Goal: Task Accomplishment & Management: Manage account settings

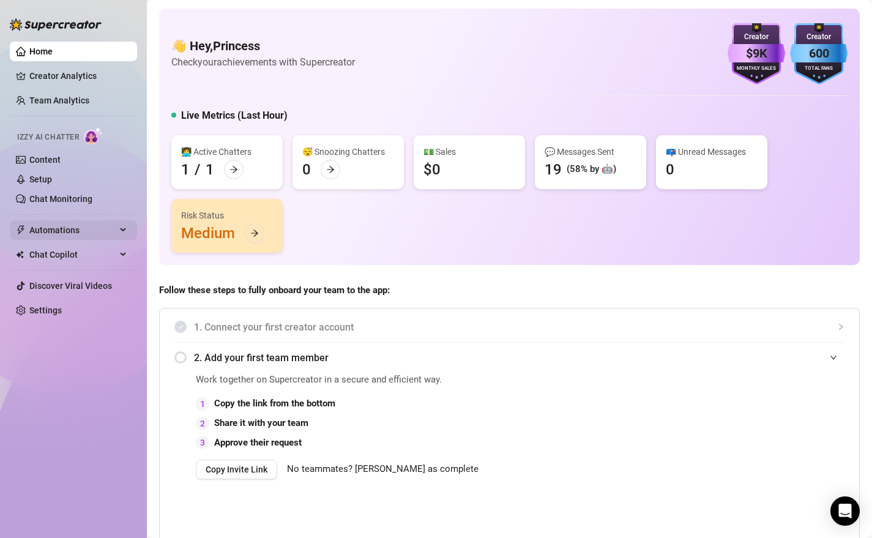
click at [56, 233] on span "Automations" at bounding box center [72, 230] width 87 height 20
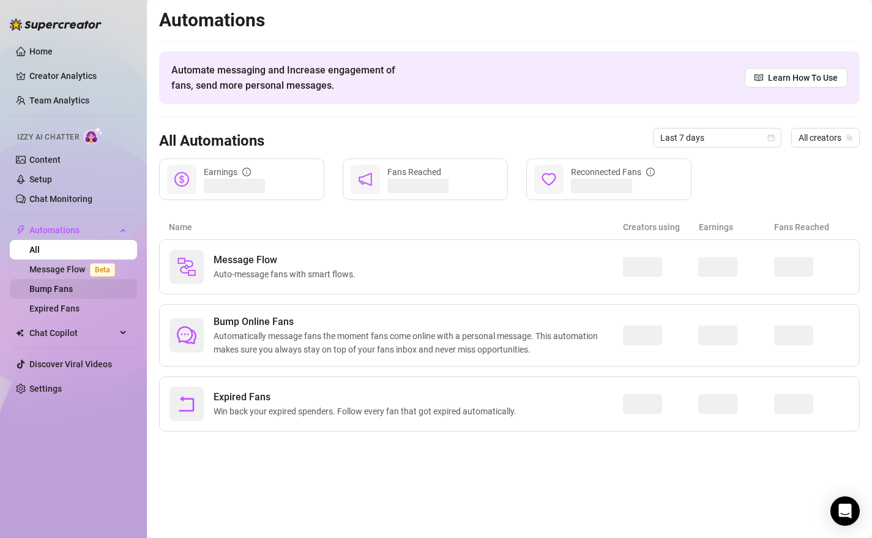
click at [55, 293] on link "Bump Fans" at bounding box center [50, 289] width 43 height 10
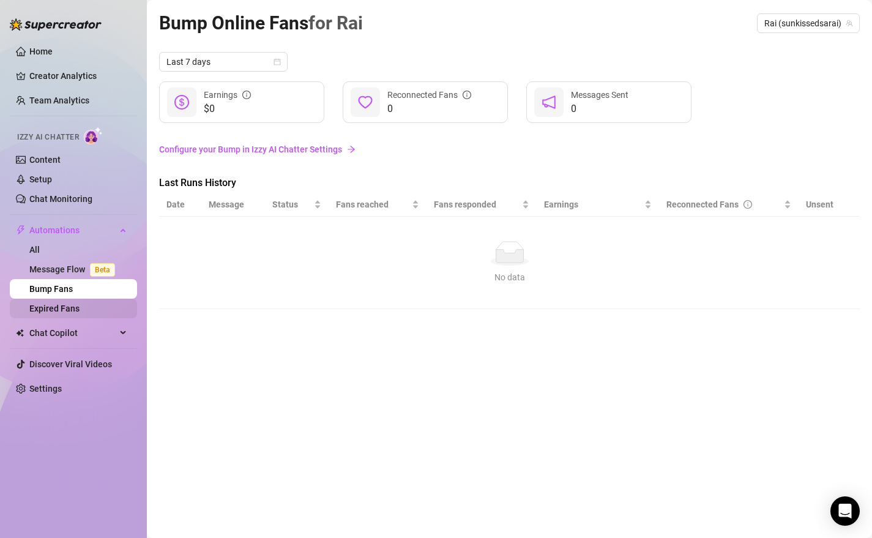
click at [58, 313] on link "Expired Fans" at bounding box center [54, 308] width 50 height 10
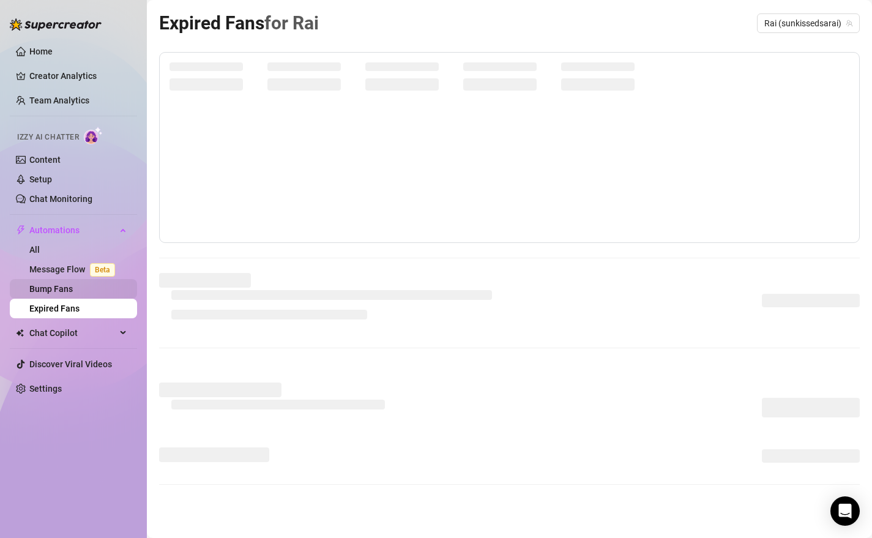
click at [65, 291] on link "Bump Fans" at bounding box center [50, 289] width 43 height 10
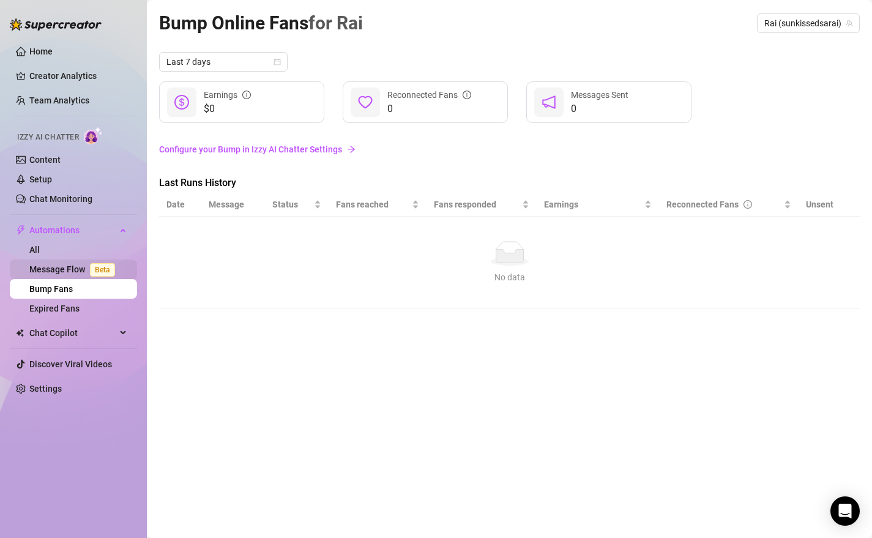
click at [67, 269] on link "Message Flow Beta" at bounding box center [74, 269] width 91 height 10
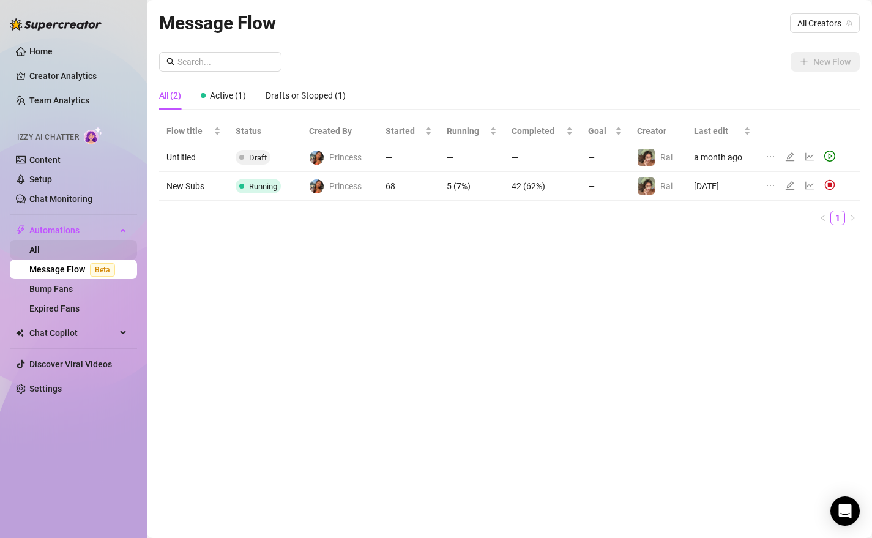
click at [40, 245] on link "All" at bounding box center [34, 250] width 10 height 10
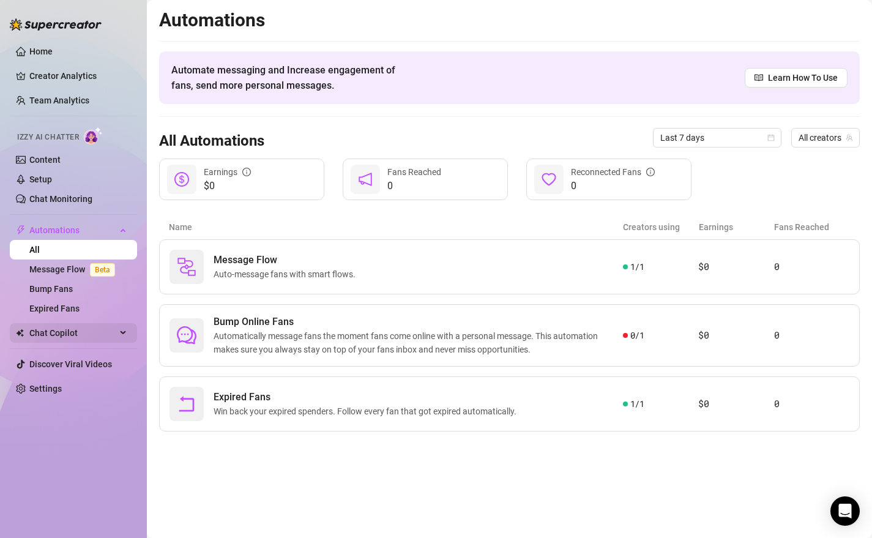
click at [69, 335] on span "Chat Copilot" at bounding box center [72, 333] width 87 height 20
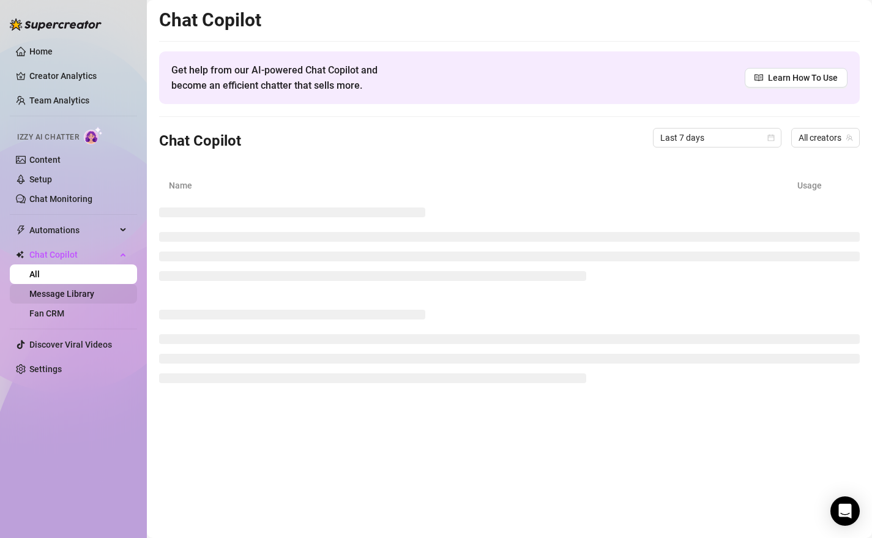
click at [73, 291] on link "Message Library" at bounding box center [61, 294] width 65 height 10
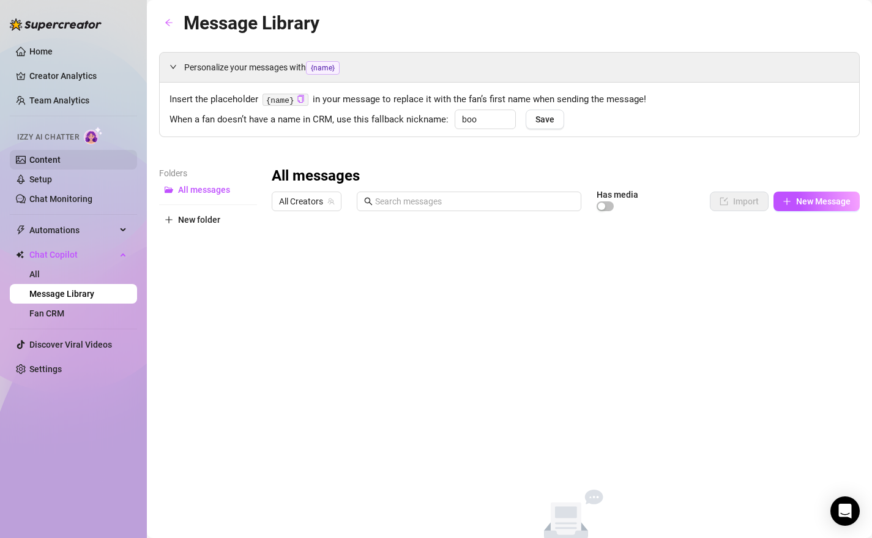
click at [61, 164] on link "Content" at bounding box center [44, 160] width 31 height 10
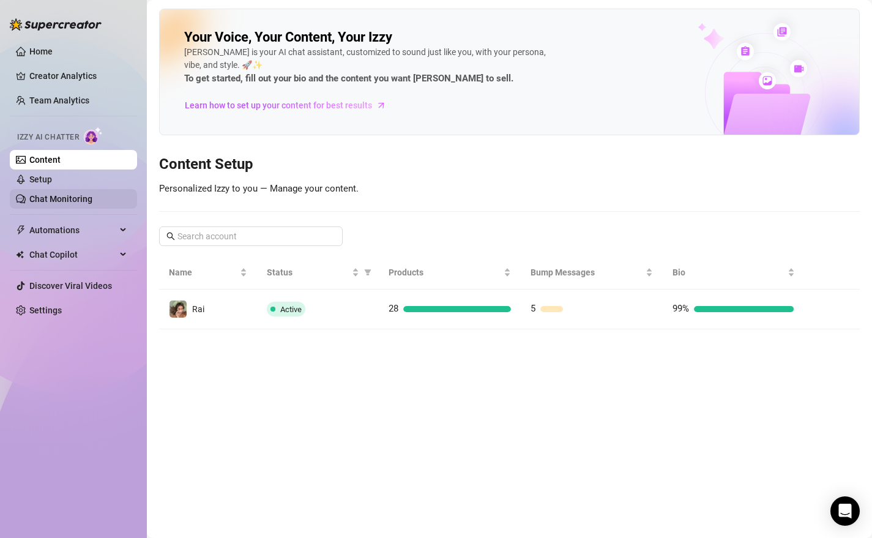
click at [61, 198] on link "Chat Monitoring" at bounding box center [60, 199] width 63 height 10
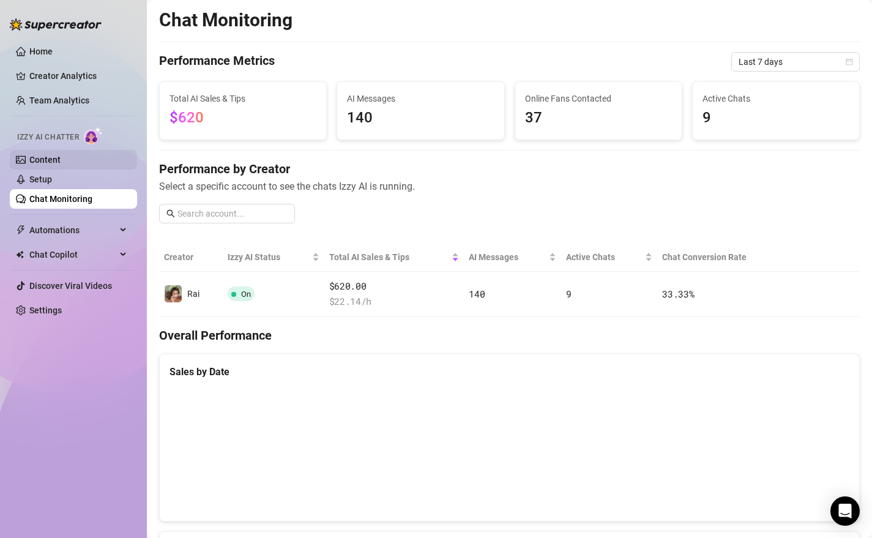
click at [61, 157] on link "Content" at bounding box center [44, 160] width 31 height 10
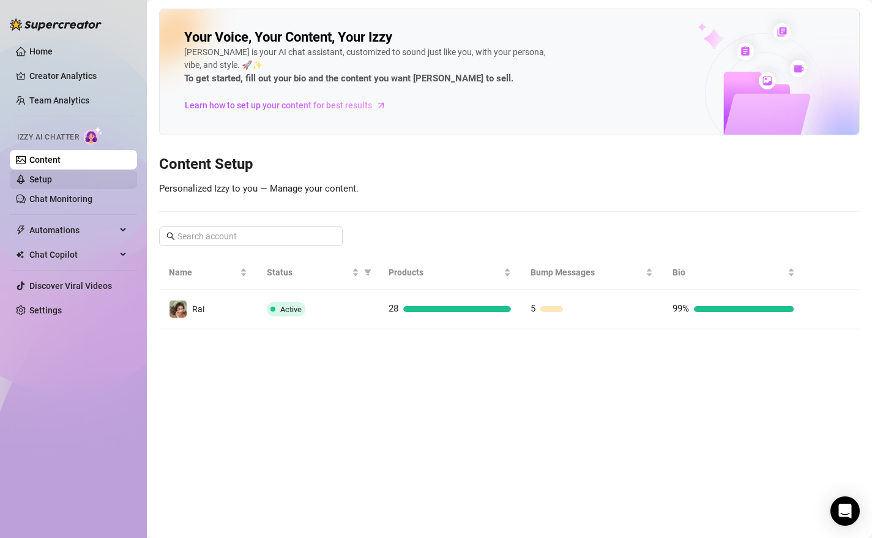
click at [52, 184] on link "Setup" at bounding box center [40, 179] width 23 height 10
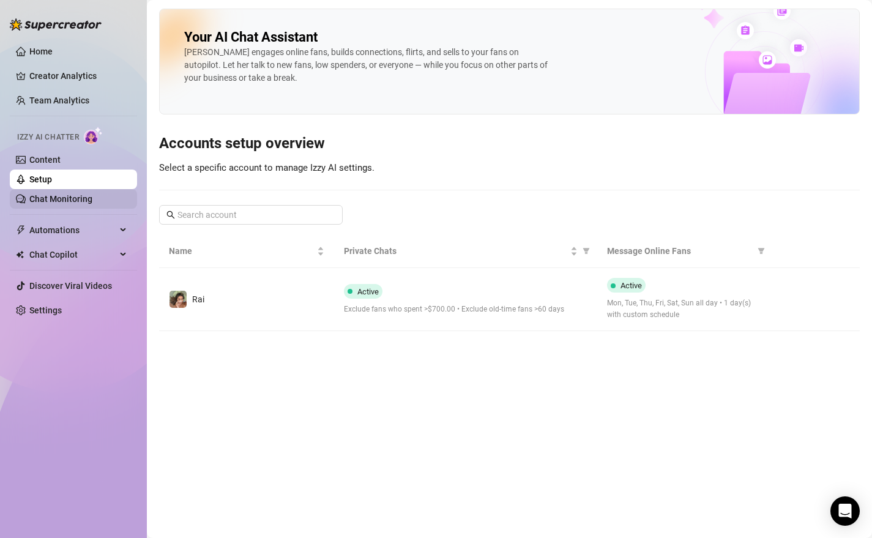
click at [73, 199] on link "Chat Monitoring" at bounding box center [60, 199] width 63 height 10
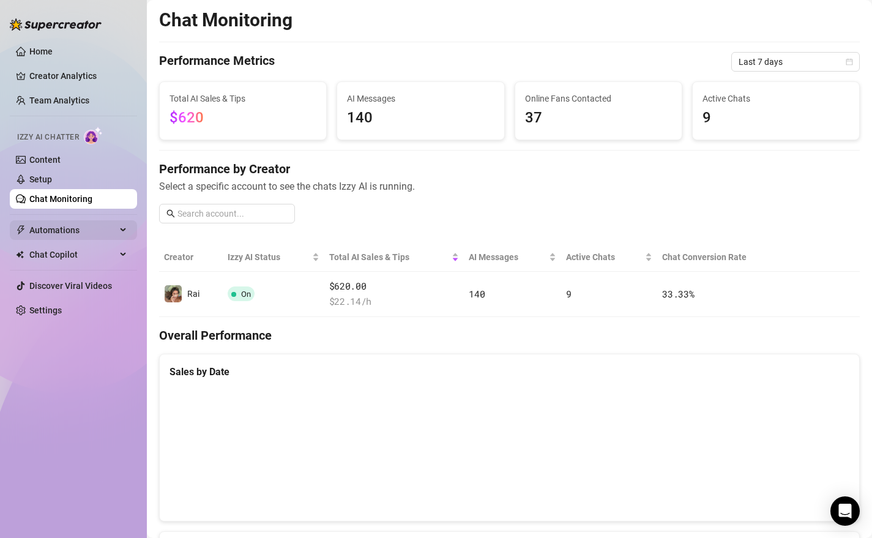
click at [69, 225] on span "Automations" at bounding box center [72, 230] width 87 height 20
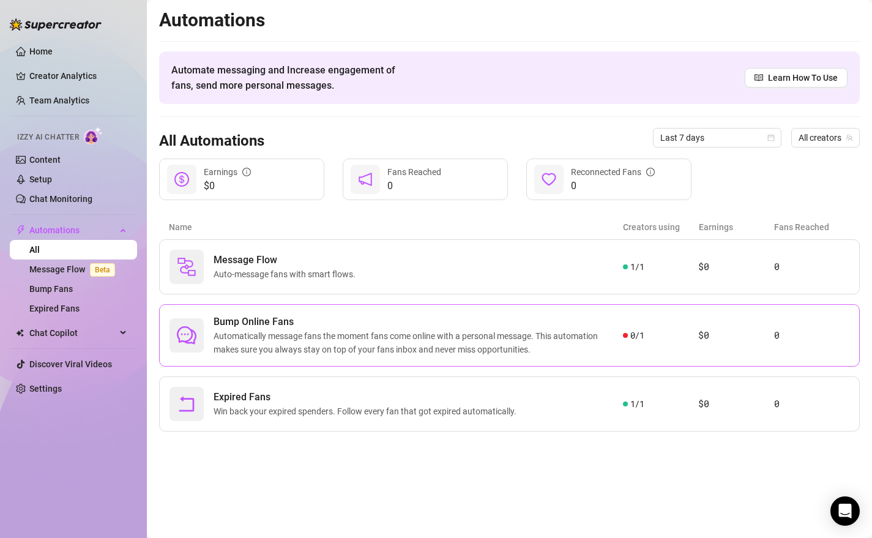
click at [340, 330] on span "Automatically message fans the moment fans come online with a personal message.…" at bounding box center [417, 342] width 409 height 27
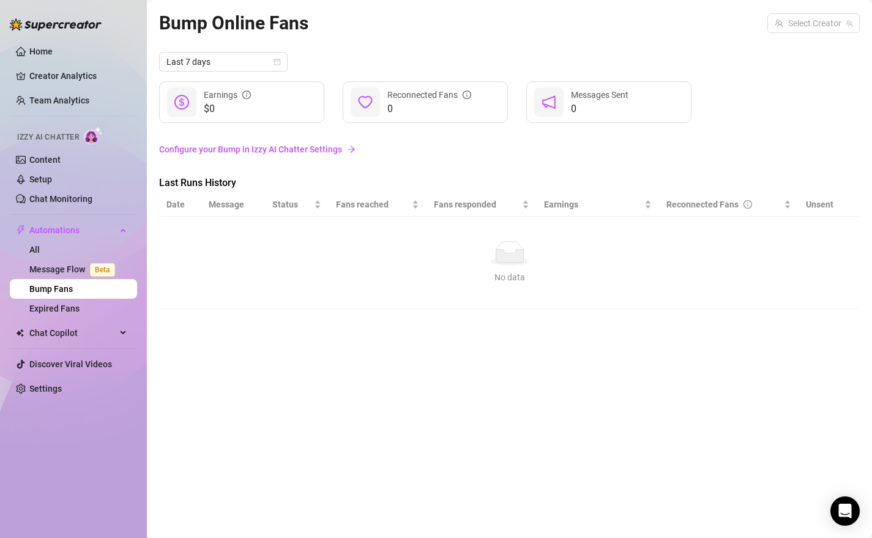
click at [289, 149] on link "Configure your Bump in Izzy AI Chatter Settings" at bounding box center [509, 149] width 700 height 13
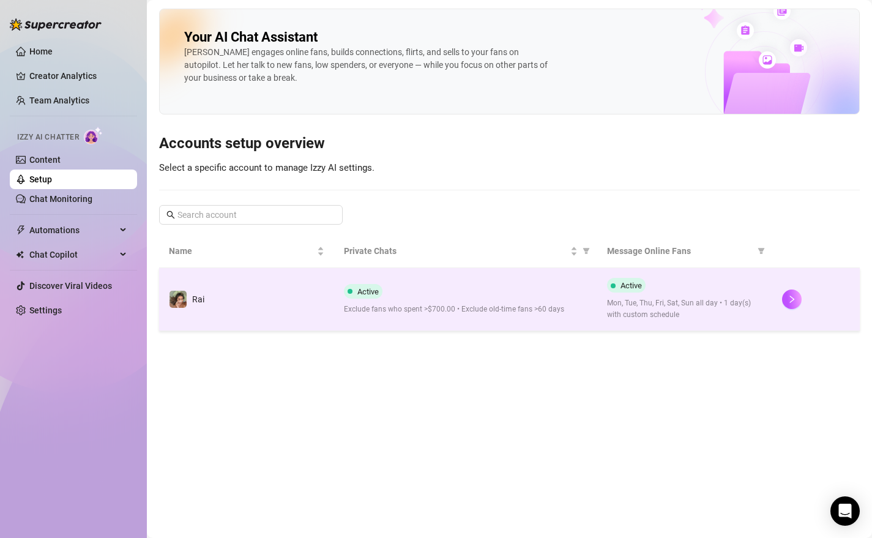
click at [395, 287] on div "Active Exclude fans who spent >$700.00 • Exclude old-time fans >60 days" at bounding box center [465, 299] width 243 height 31
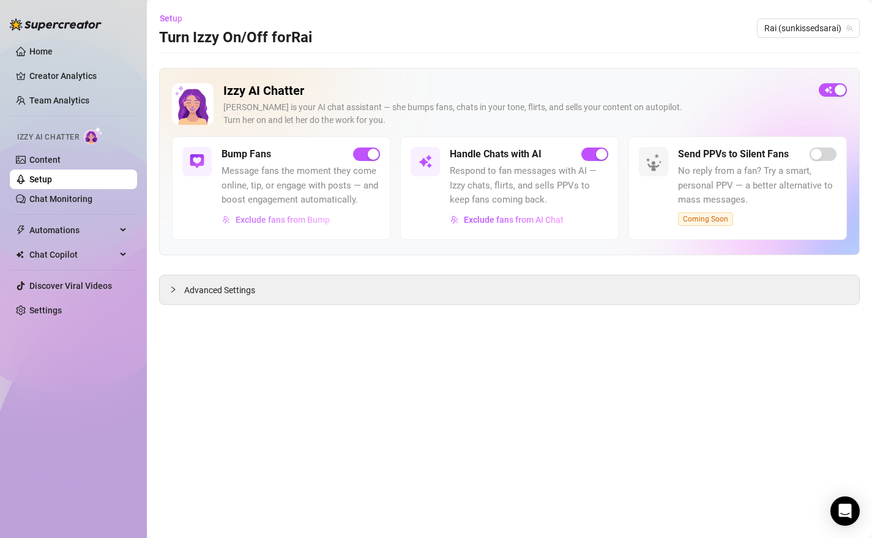
click at [302, 220] on span "Exclude fans from Bump" at bounding box center [283, 220] width 94 height 10
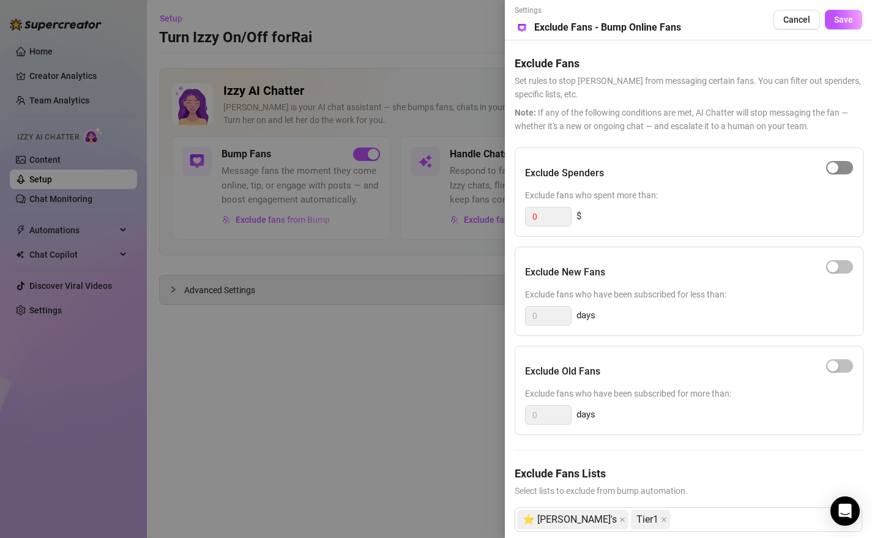
click at [847, 166] on span "button" at bounding box center [839, 167] width 27 height 13
click at [538, 216] on input "0" at bounding box center [547, 216] width 45 height 18
click at [661, 516] on span at bounding box center [664, 519] width 6 height 18
click at [619, 519] on icon "close" at bounding box center [622, 519] width 6 height 6
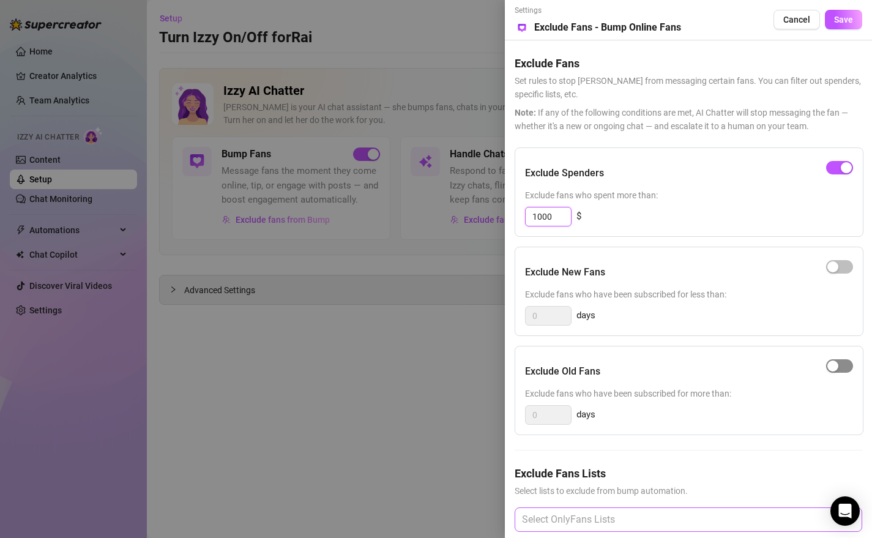
type input "1000"
click at [841, 365] on span "button" at bounding box center [839, 365] width 27 height 13
click at [551, 415] on input "0" at bounding box center [547, 415] width 45 height 18
type input "30"
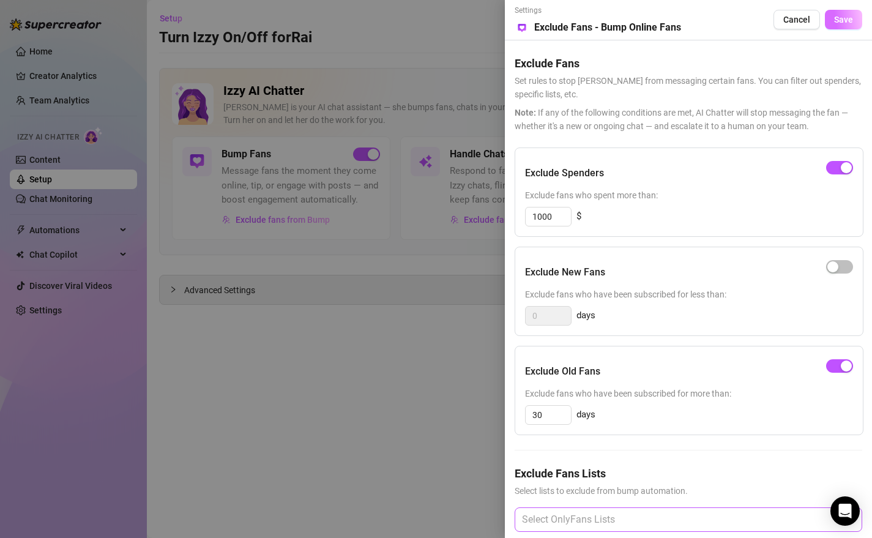
click at [847, 23] on span "Save" at bounding box center [843, 20] width 19 height 10
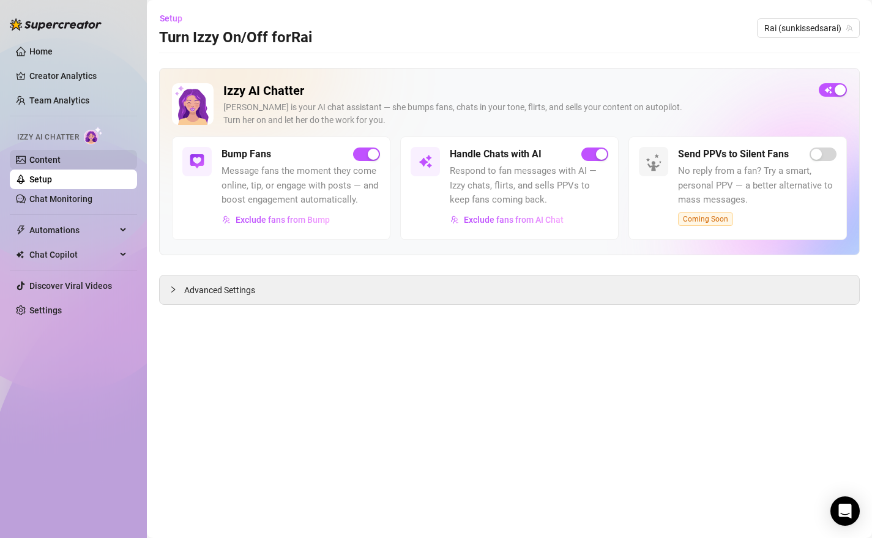
click at [58, 158] on link "Content" at bounding box center [44, 160] width 31 height 10
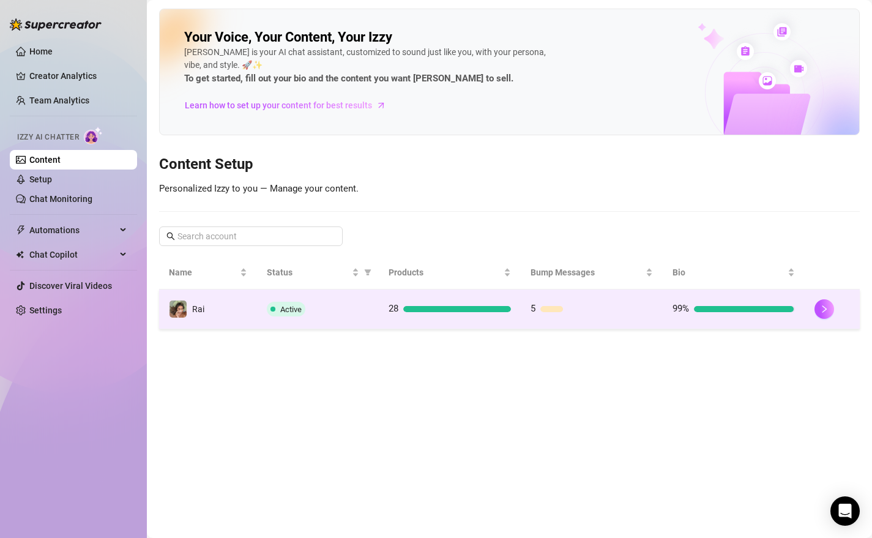
click at [217, 303] on td "Rai" at bounding box center [208, 309] width 98 height 40
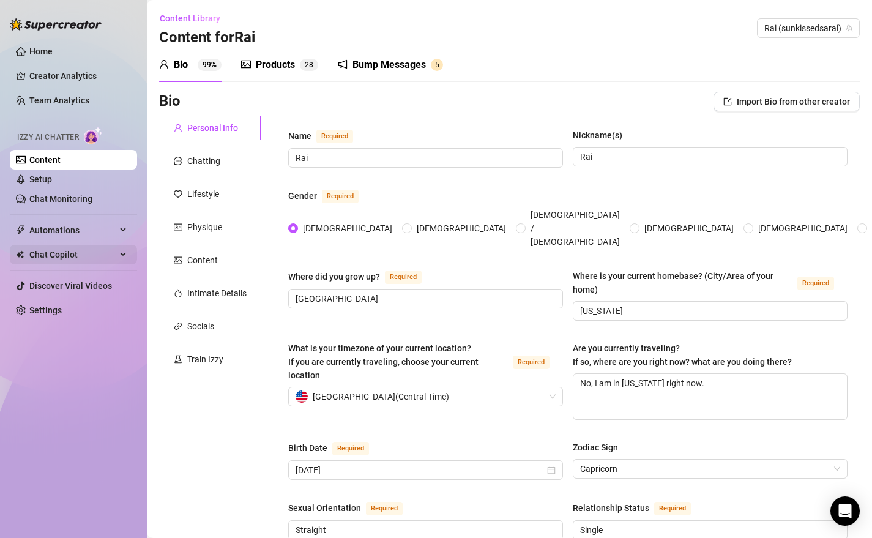
click at [78, 258] on span "Chat Copilot" at bounding box center [72, 255] width 87 height 20
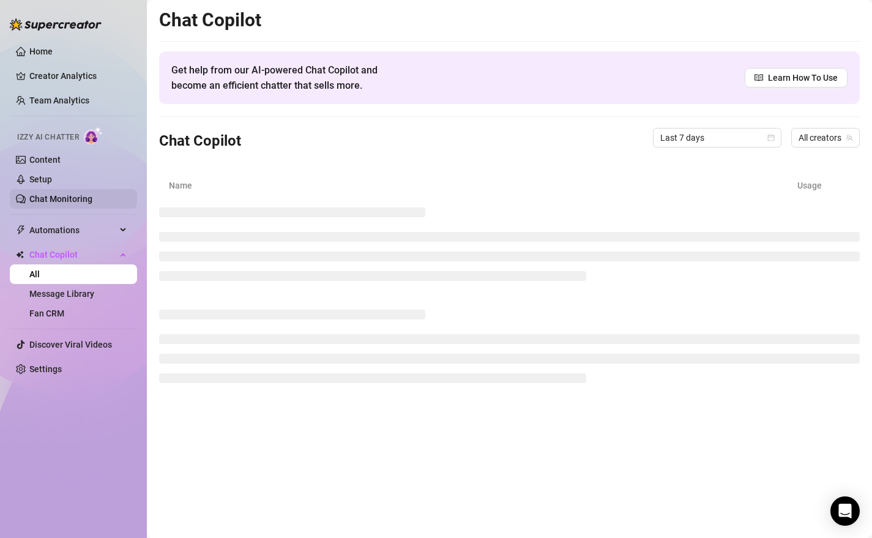
click at [74, 199] on link "Chat Monitoring" at bounding box center [60, 199] width 63 height 10
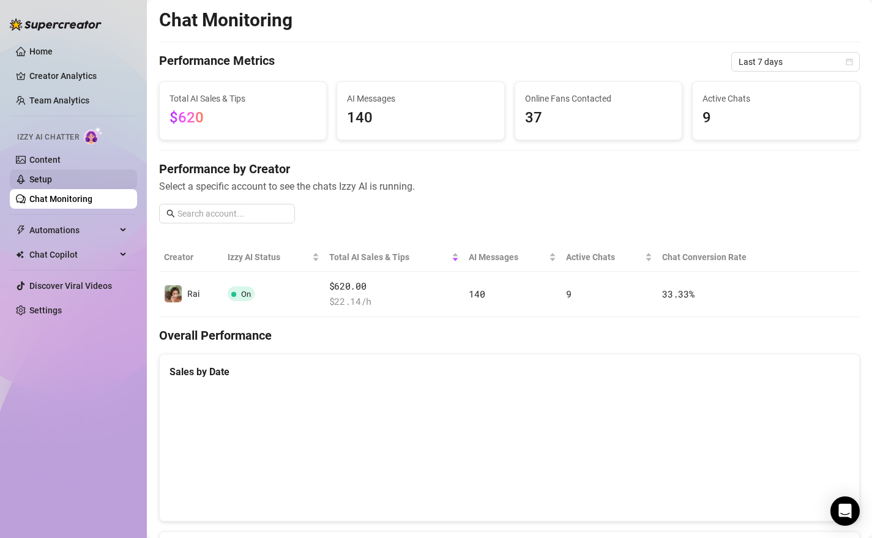
click at [52, 184] on link "Setup" at bounding box center [40, 179] width 23 height 10
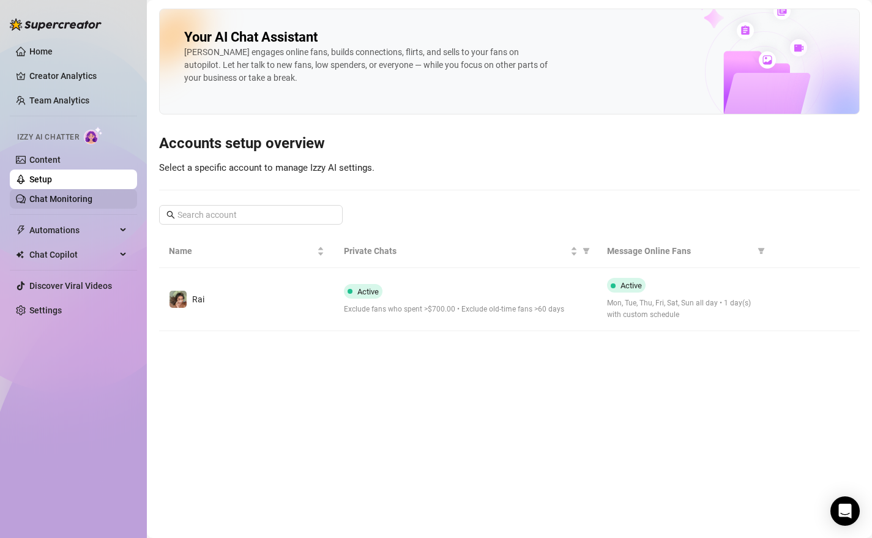
click at [71, 198] on link "Chat Monitoring" at bounding box center [60, 199] width 63 height 10
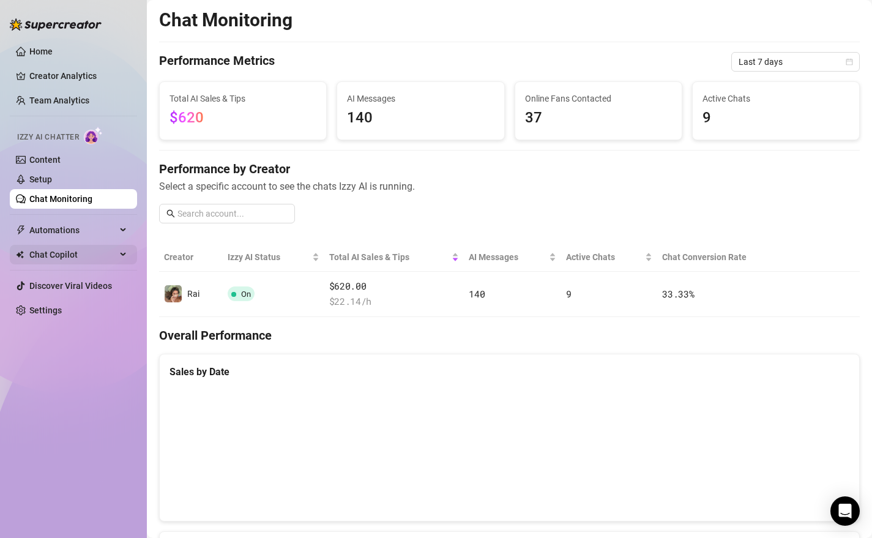
click at [46, 251] on span "Chat Copilot" at bounding box center [72, 255] width 87 height 20
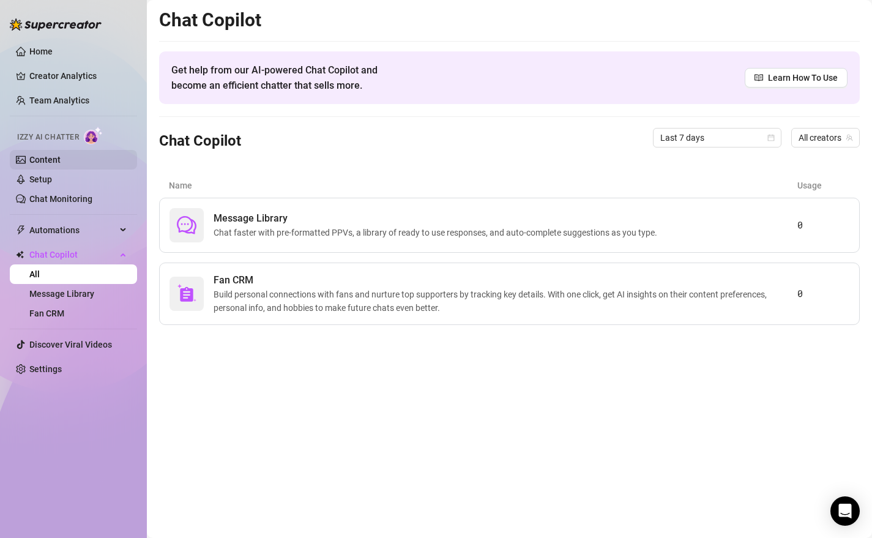
click at [51, 157] on link "Content" at bounding box center [44, 160] width 31 height 10
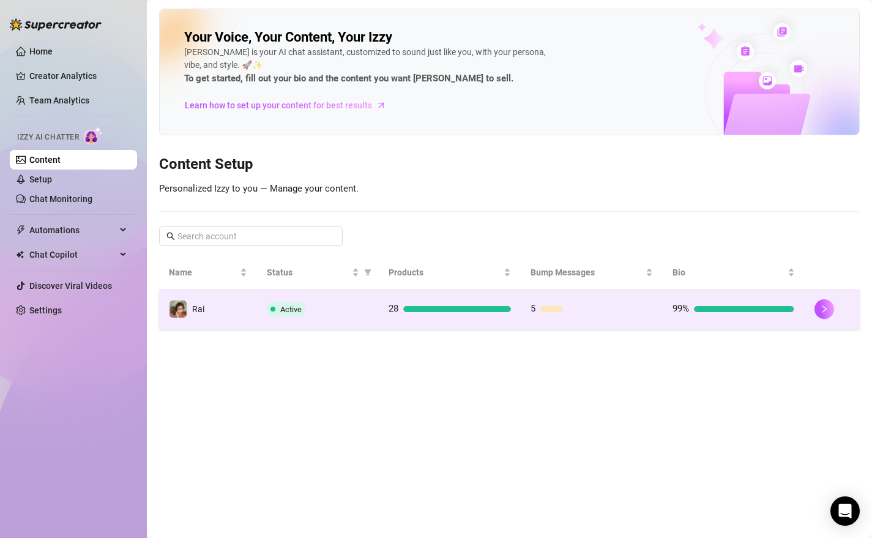
click at [288, 312] on span "Active" at bounding box center [290, 309] width 21 height 9
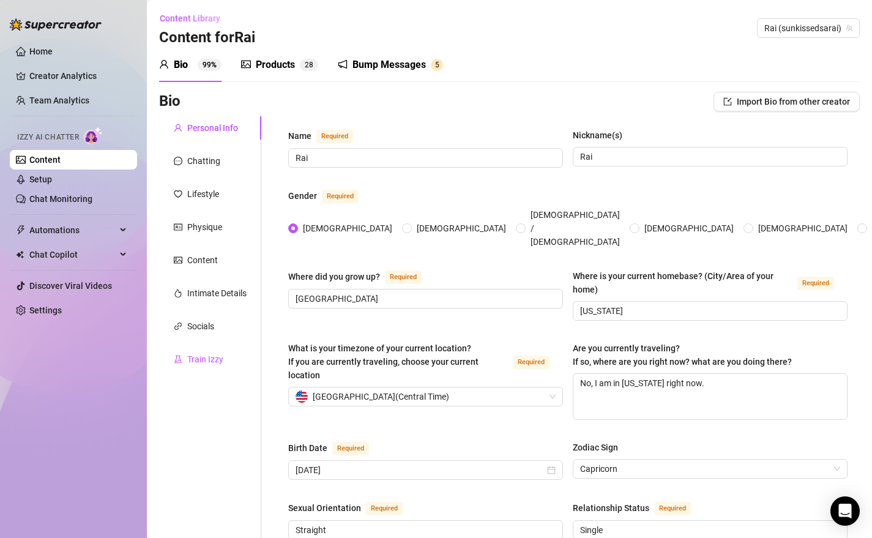
click at [213, 352] on div "Train Izzy" at bounding box center [205, 358] width 36 height 13
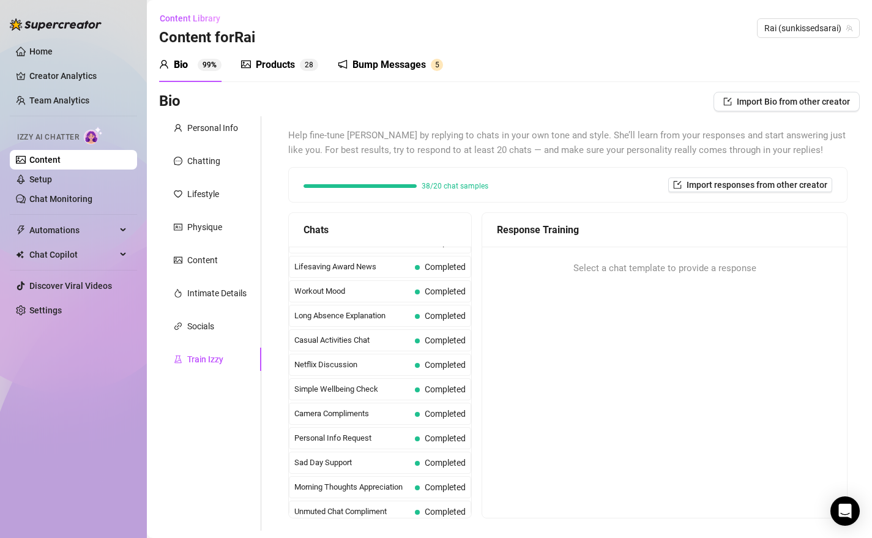
scroll to position [1098, 0]
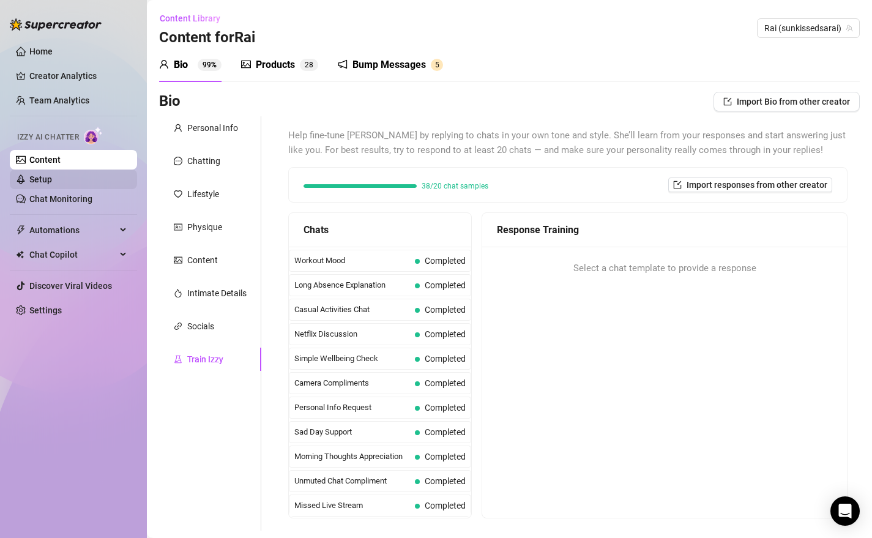
click at [52, 179] on link "Setup" at bounding box center [40, 179] width 23 height 10
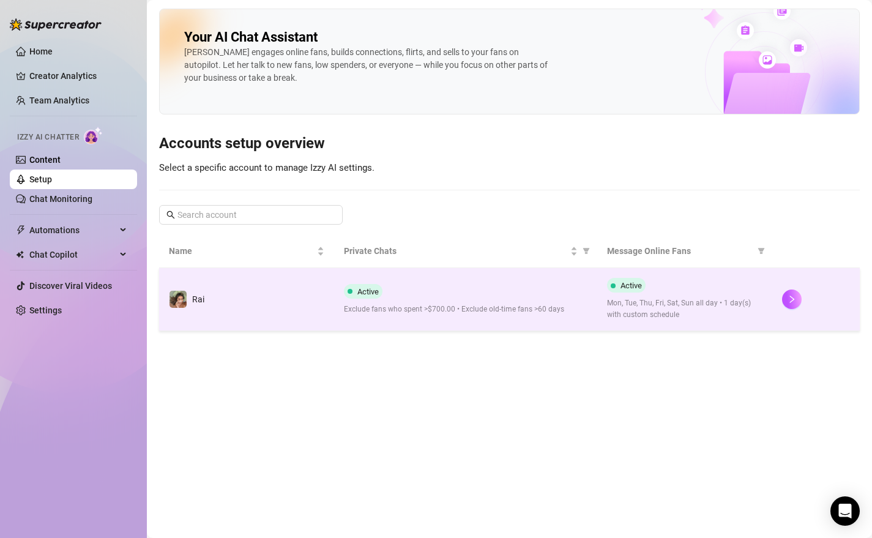
click at [279, 294] on td "Rai" at bounding box center [246, 299] width 175 height 63
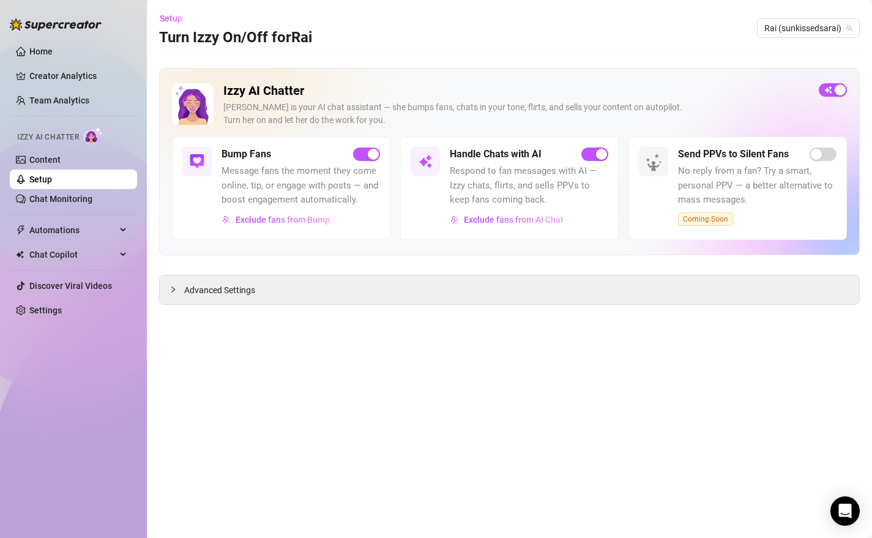
click at [522, 182] on span "Respond to fan messages with AI — Izzy chats, flirts, and sells PPVs to keep fa…" at bounding box center [529, 185] width 158 height 43
click at [519, 216] on span "Exclude fans from AI Chat" at bounding box center [514, 220] width 100 height 10
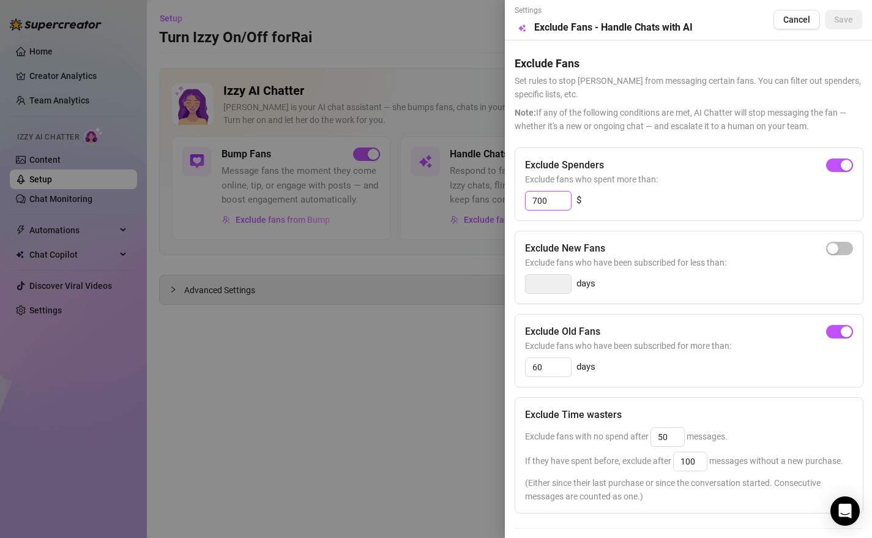
click at [555, 202] on input "700" at bounding box center [547, 200] width 45 height 18
type input "2000"
click at [846, 19] on span "Save" at bounding box center [843, 20] width 19 height 10
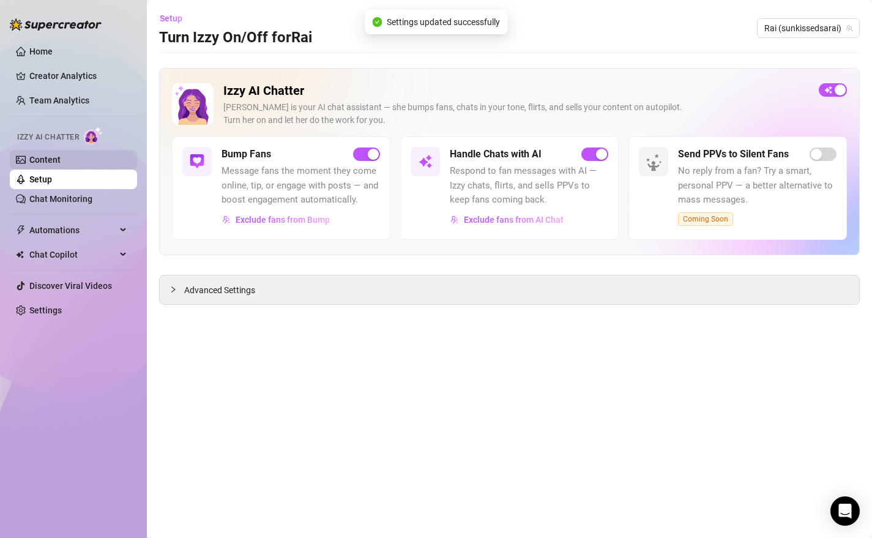
click at [43, 155] on link "Content" at bounding box center [44, 160] width 31 height 10
